Goal: Information Seeking & Learning: Compare options

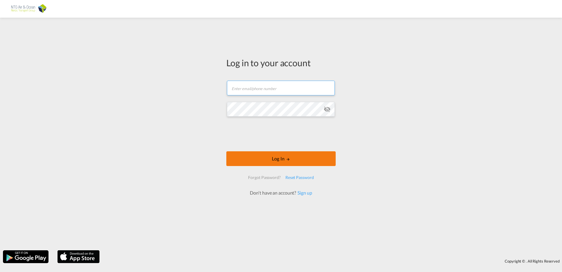
type input "[EMAIL_ADDRESS][DOMAIN_NAME]"
click at [288, 159] on md-icon "LOGIN" at bounding box center [288, 159] width 4 height 4
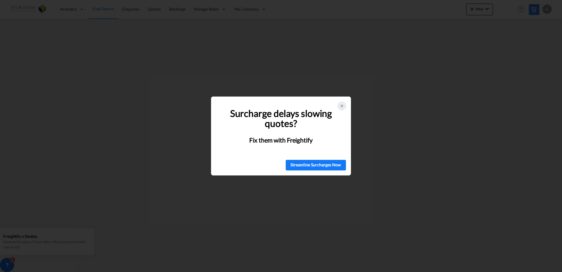
click at [341, 104] on icon at bounding box center [342, 105] width 5 height 5
